Goal: Information Seeking & Learning: Learn about a topic

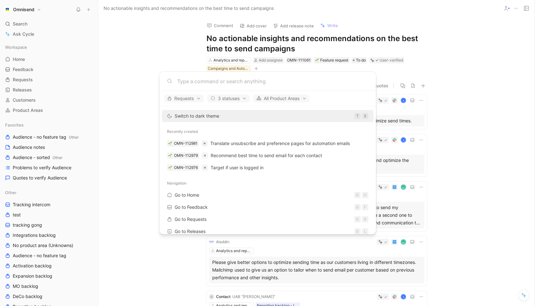
scroll to position [586, 0]
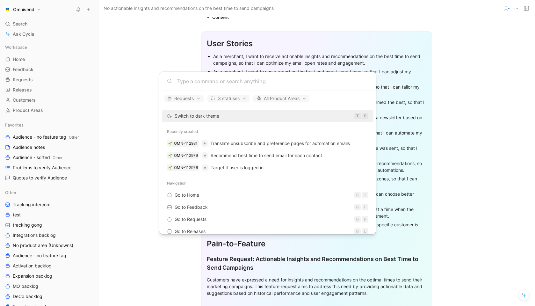
click at [493, 53] on body "Omnisend Search ⌘ K Ask Cycle Workspace Home G then H Feedback G then F Request…" at bounding box center [267, 153] width 535 height 306
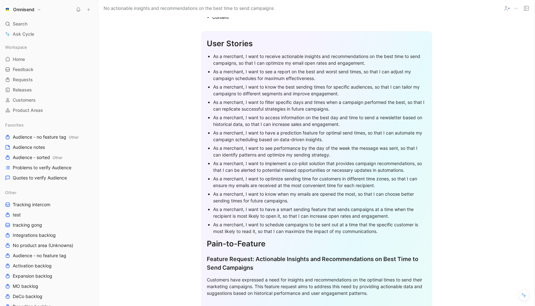
click at [515, 10] on icon at bounding box center [516, 8] width 5 height 5
click at [526, 7] on icon at bounding box center [526, 8] width 5 height 5
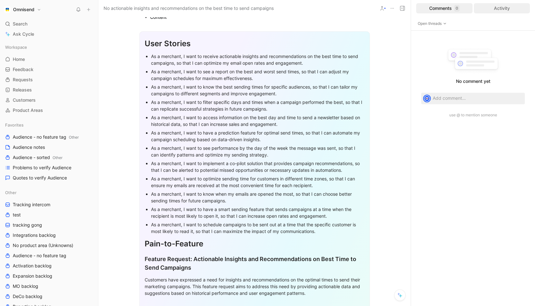
click at [502, 10] on div "Activity" at bounding box center [502, 8] width 56 height 10
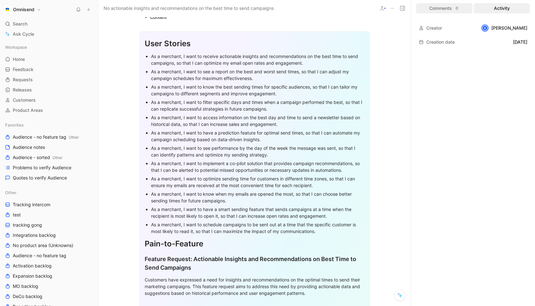
click at [449, 11] on div "Comments 0" at bounding box center [445, 8] width 56 height 10
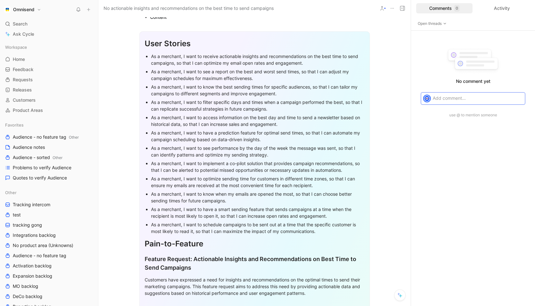
click at [402, 6] on use at bounding box center [403, 8] width 4 height 4
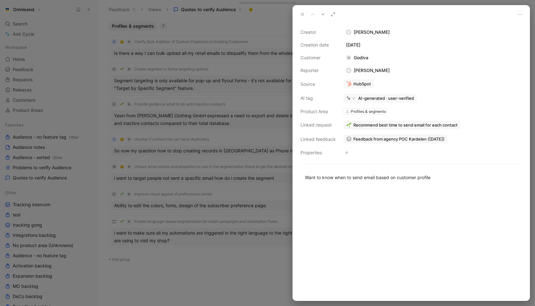
click at [302, 13] on use at bounding box center [302, 14] width 3 height 3
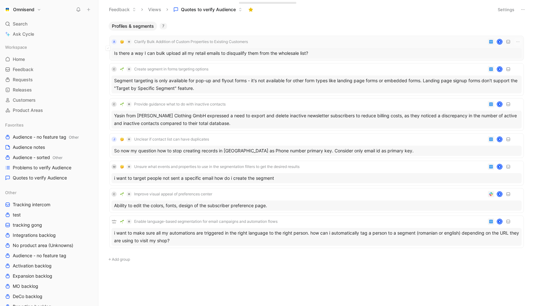
click at [279, 47] on div "A Clarify Bulk Addition of Custom Properties to Existing Customers K Is there a…" at bounding box center [317, 48] width 410 height 20
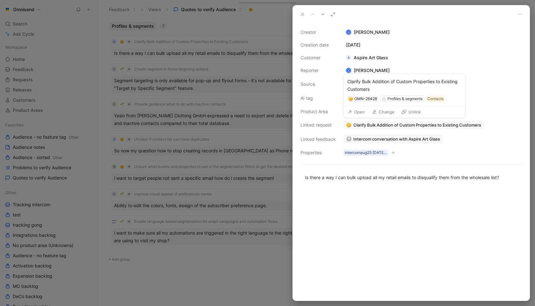
click at [363, 111] on button "Open" at bounding box center [356, 111] width 23 height 9
click at [354, 86] on button "Verify" at bounding box center [351, 86] width 22 height 9
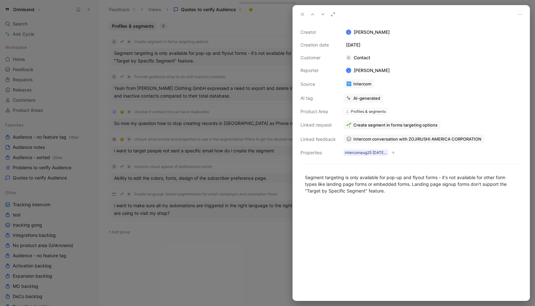
click at [301, 16] on icon at bounding box center [302, 14] width 5 height 5
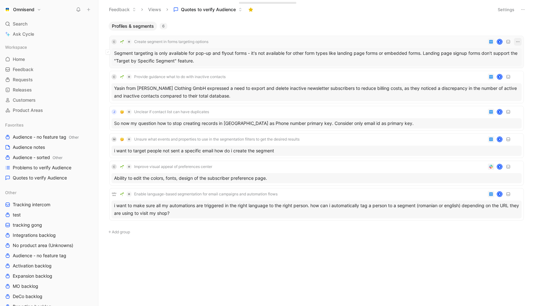
click at [518, 43] on icon "button" at bounding box center [518, 41] width 5 height 5
click at [414, 57] on div "Segment targeting is only available for pop-up and flyout forms - it's not avai…" at bounding box center [317, 57] width 410 height 18
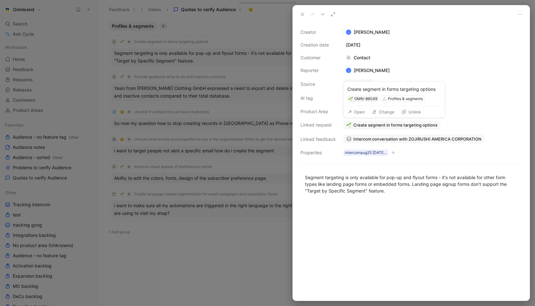
click at [407, 114] on button "Unlink" at bounding box center [411, 111] width 25 height 9
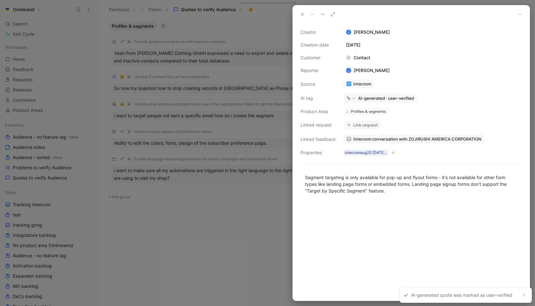
click at [335, 17] on button at bounding box center [333, 14] width 9 height 9
click at [366, 113] on div "Profiles & segments" at bounding box center [368, 111] width 35 height 6
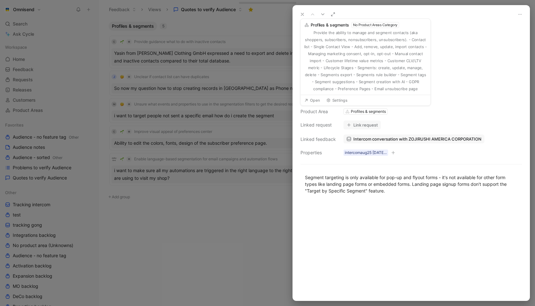
click at [359, 109] on div "Profiles & segments" at bounding box center [368, 111] width 35 height 6
click at [360, 112] on div "Profiles & segments" at bounding box center [368, 111] width 35 height 6
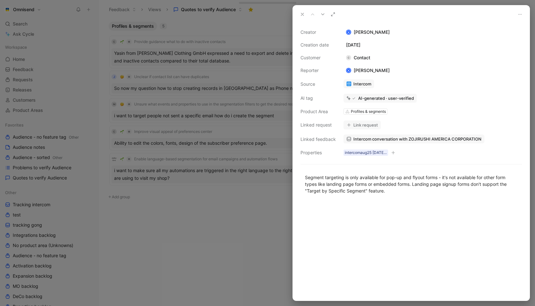
click at [328, 110] on div "Product Area" at bounding box center [318, 112] width 35 height 8
click at [376, 113] on div "Profiles & segments" at bounding box center [368, 111] width 35 height 6
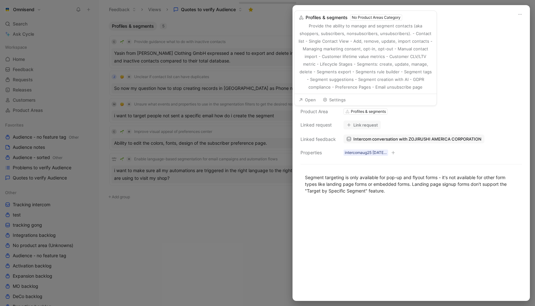
click at [344, 101] on button "Settings" at bounding box center [334, 99] width 29 height 9
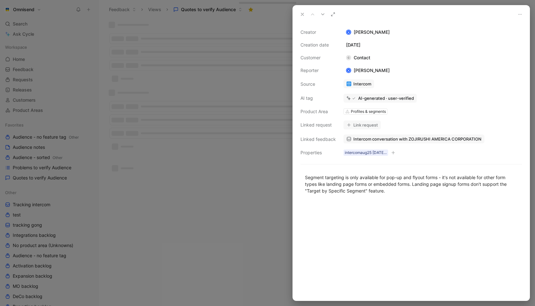
click at [224, 200] on div at bounding box center [267, 153] width 535 height 306
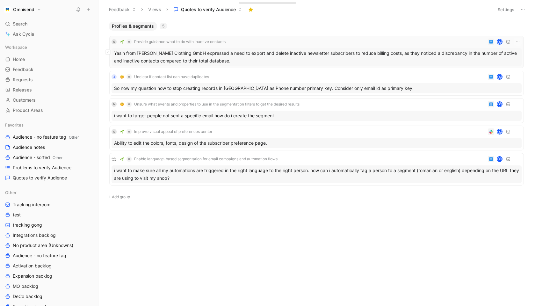
click at [223, 62] on div "Yasin from Favela Clothing GmbH expressed a need to export and delete inactive …" at bounding box center [317, 57] width 410 height 18
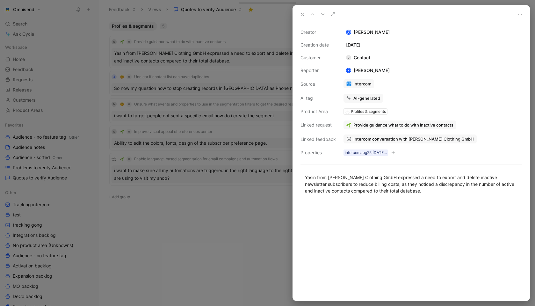
click at [303, 16] on icon at bounding box center [302, 14] width 5 height 5
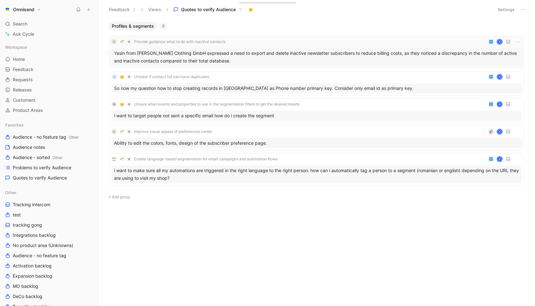
click at [307, 52] on div "Yasin from Favela Clothing GmbH expressed a need to export and delete inactive …" at bounding box center [317, 57] width 410 height 18
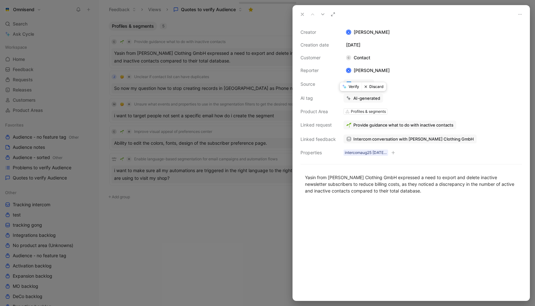
click at [353, 86] on button "Verify" at bounding box center [351, 86] width 22 height 9
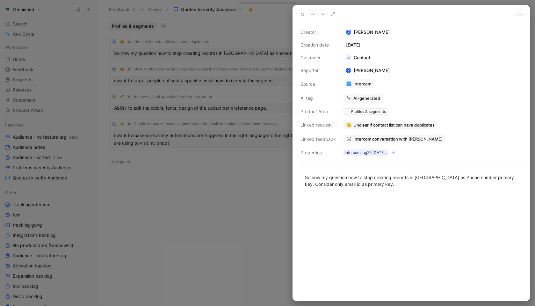
click at [214, 55] on div at bounding box center [267, 153] width 535 height 306
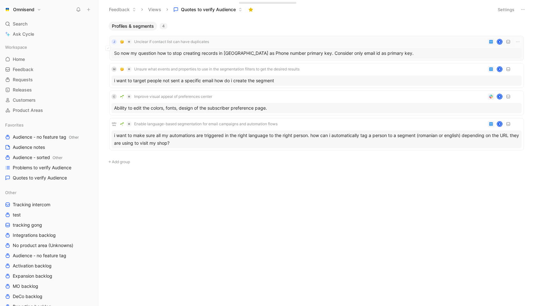
click at [243, 52] on div "So now my question how to stop creating records in Omnisend as Phone number pri…" at bounding box center [317, 53] width 410 height 10
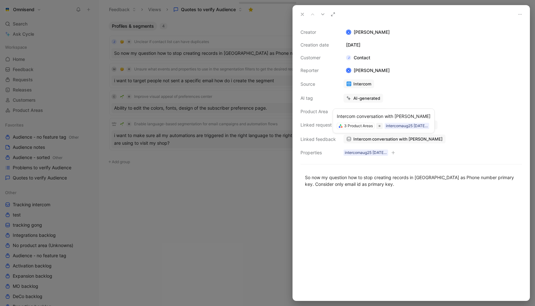
click at [392, 139] on span "Intercom conversation with JAFRA" at bounding box center [398, 139] width 89 height 6
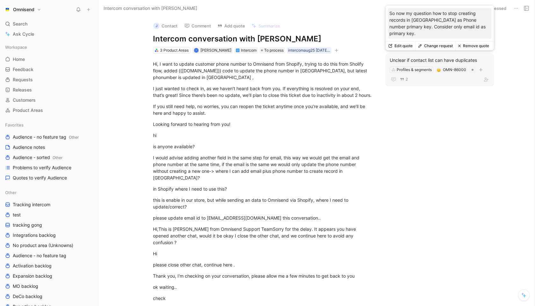
click at [480, 48] on button "Remove quote" at bounding box center [474, 45] width 36 height 9
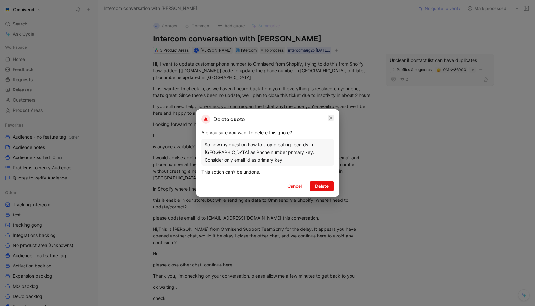
click at [331, 117] on icon "button" at bounding box center [331, 117] width 4 height 5
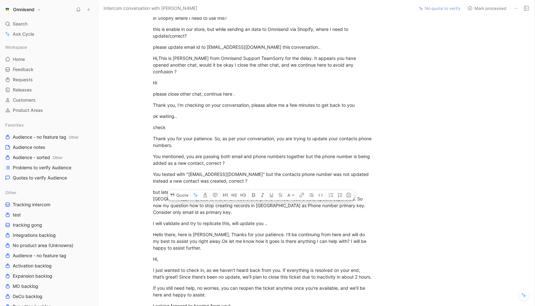
scroll to position [173, 0]
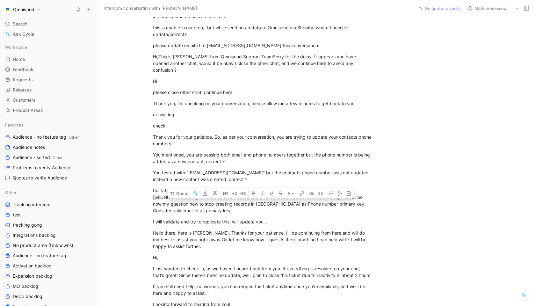
click at [343, 134] on div "Thank you for your patience. So, as per your conversation, you are trying to up…" at bounding box center [263, 140] width 221 height 13
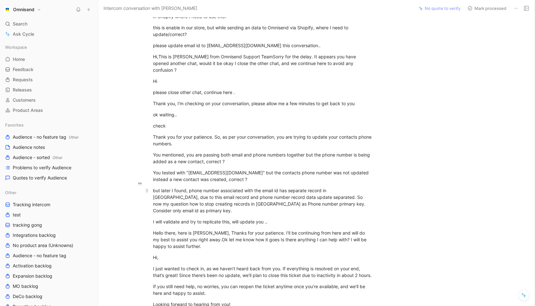
click at [295, 191] on div "but later I found, phone number associated with the email id has separate recor…" at bounding box center [263, 200] width 221 height 27
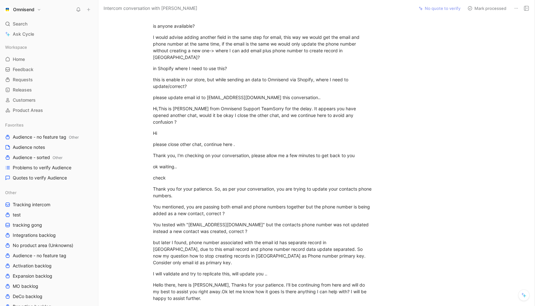
scroll to position [122, 0]
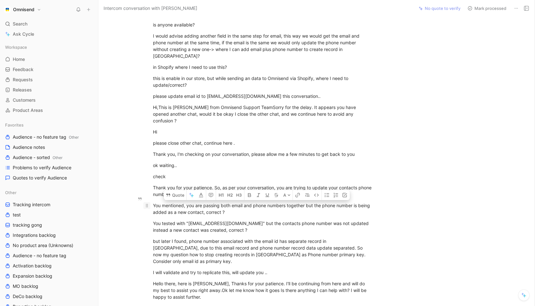
drag, startPoint x: 363, startPoint y: 249, endPoint x: 148, endPoint y: 201, distance: 220.9
click at [148, 201] on div "Hi, I want to update customer phone number to Omnisend from Shopify, trying to …" at bounding box center [263, 149] width 303 height 434
click at [168, 194] on icon at bounding box center [168, 195] width 4 height 3
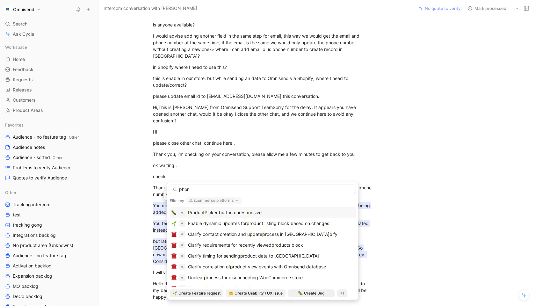
type input "phone"
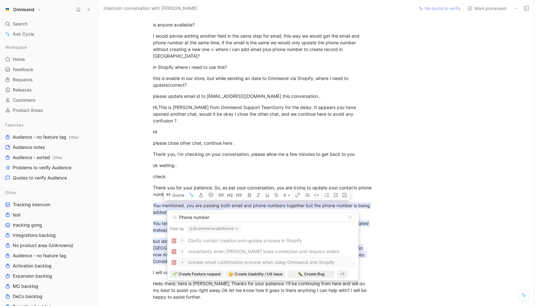
type input "Phone"
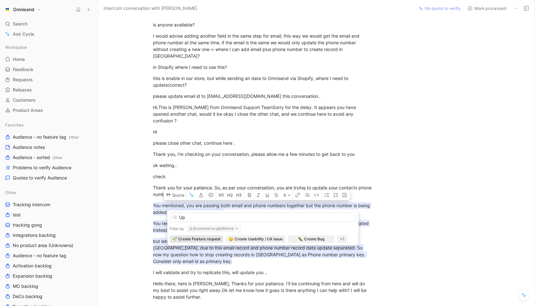
type input "U"
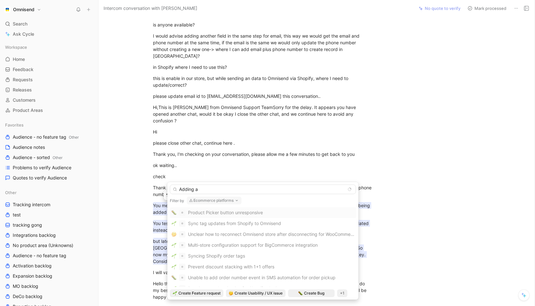
type input "Adding"
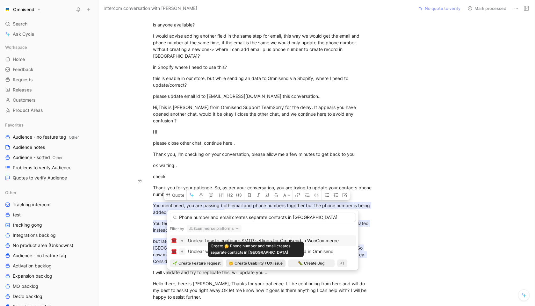
type input "Phone number and email creates separate contacts in Omnisend"
click at [266, 261] on span "Create Usability / UX issue" at bounding box center [259, 263] width 48 height 6
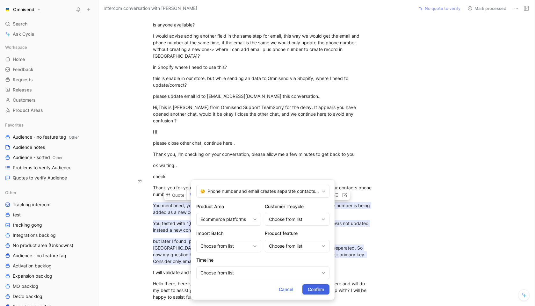
click at [317, 288] on span "Confirm" at bounding box center [316, 290] width 16 height 8
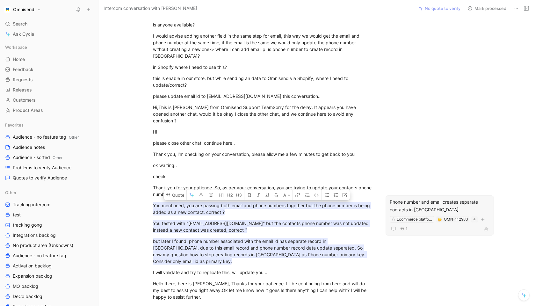
scroll to position [0, 0]
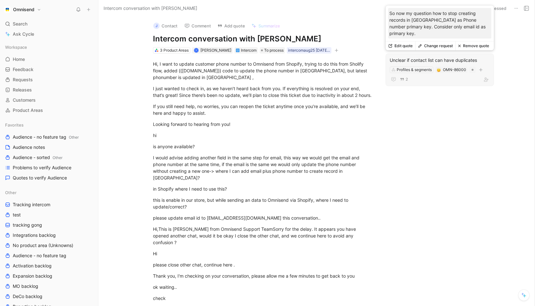
click at [481, 45] on button "Remove quote" at bounding box center [474, 45] width 36 height 9
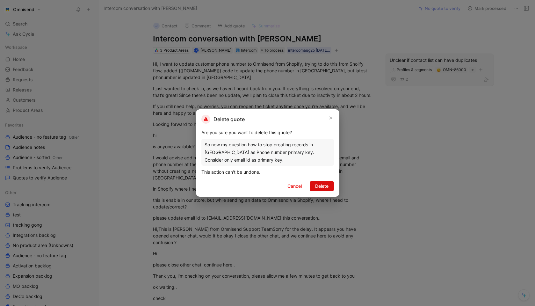
click at [321, 191] on button "Delete" at bounding box center [322, 186] width 24 height 10
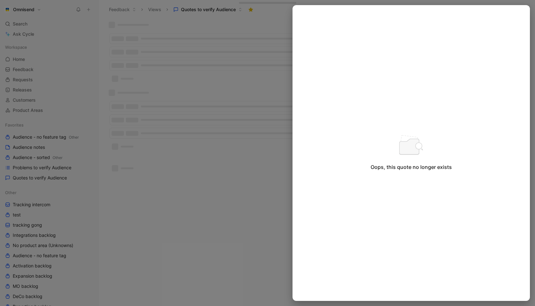
click at [221, 222] on div at bounding box center [267, 153] width 535 height 306
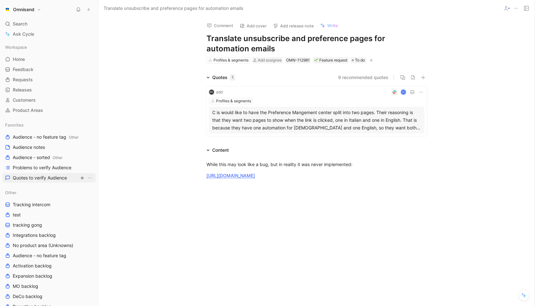
click at [62, 177] on span "Quotes to verify Audience" at bounding box center [40, 178] width 54 height 6
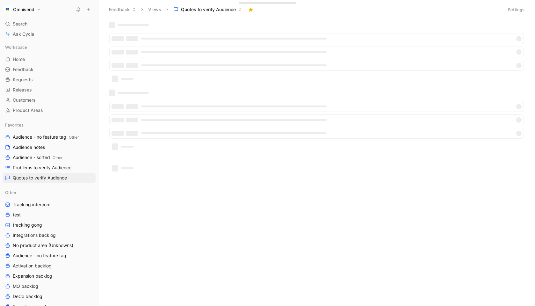
click at [224, 186] on div at bounding box center [316, 113] width 428 height 185
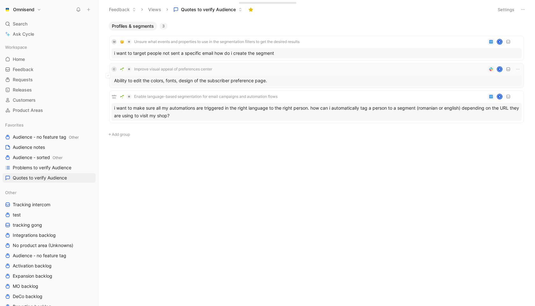
click at [402, 76] on div "Ability to edit the colors, fonts, design of the subscriber preference page." at bounding box center [317, 81] width 410 height 10
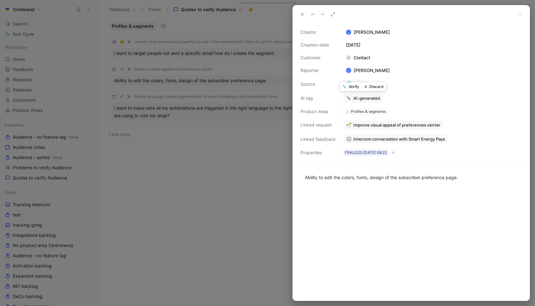
click at [358, 88] on button "Verify" at bounding box center [351, 86] width 22 height 9
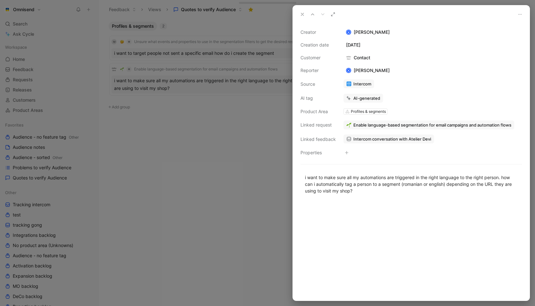
click at [236, 153] on div at bounding box center [267, 153] width 535 height 306
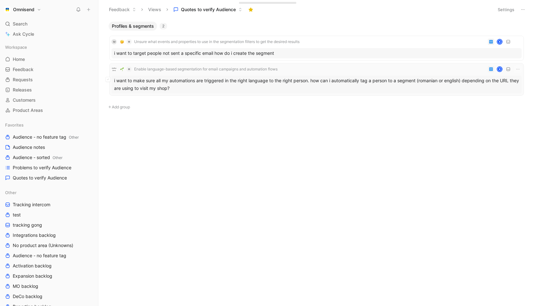
click at [486, 83] on div "i want to make sure all my automations are triggered in the right language to t…" at bounding box center [317, 85] width 410 height 18
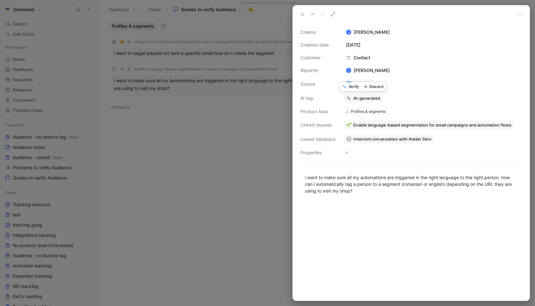
click at [356, 88] on button "Verify" at bounding box center [351, 86] width 22 height 9
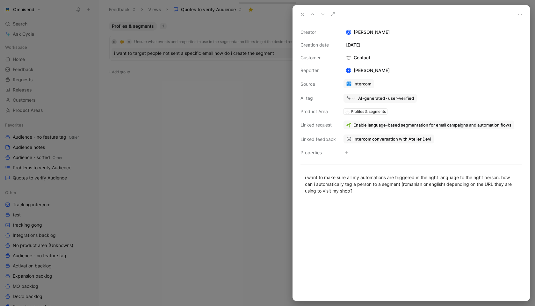
click at [253, 139] on div at bounding box center [267, 153] width 535 height 306
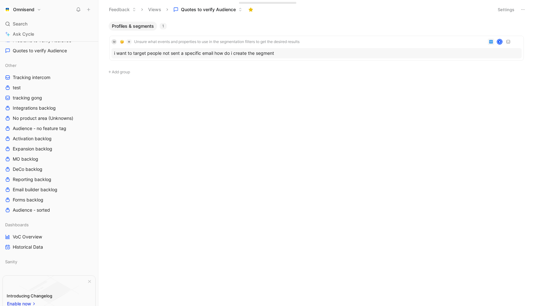
scroll to position [166, 0]
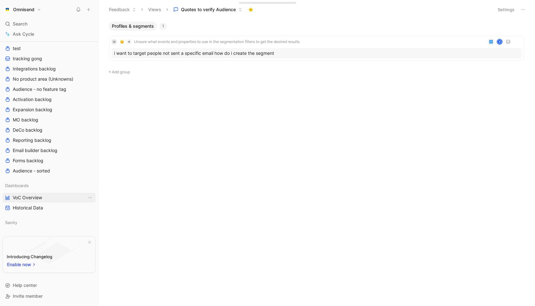
click at [49, 200] on link "VoC Overview" at bounding box center [49, 198] width 93 height 10
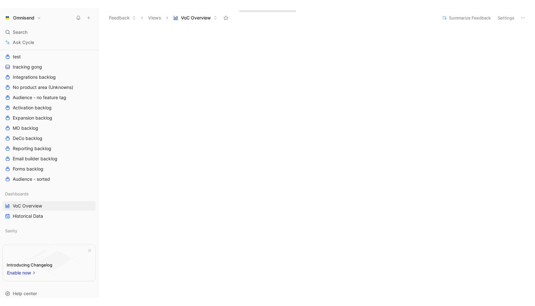
scroll to position [274, 0]
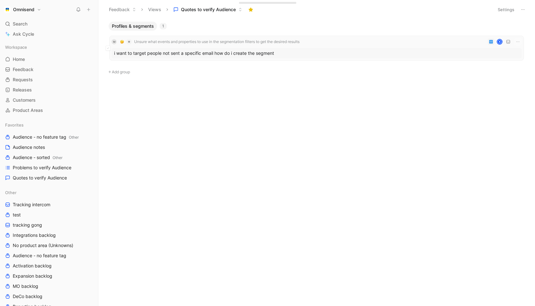
click at [449, 49] on div "i want to target people not sent a specific email how do i create the segment" at bounding box center [317, 53] width 410 height 10
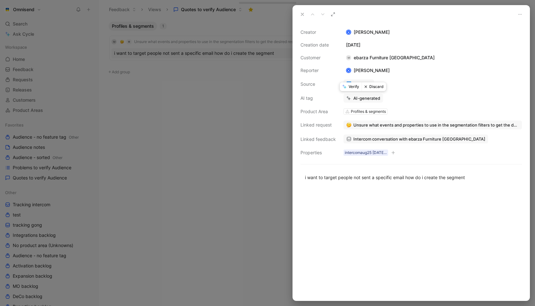
click at [353, 86] on button "Verify" at bounding box center [351, 86] width 22 height 9
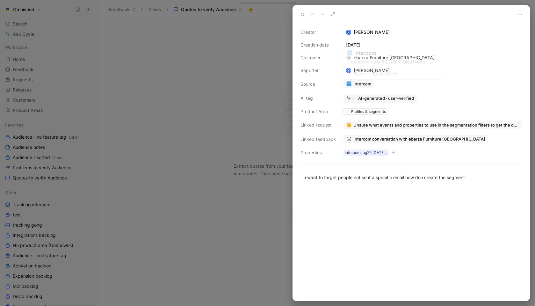
click at [254, 97] on div at bounding box center [267, 153] width 535 height 306
